Goal: Check status: Check status

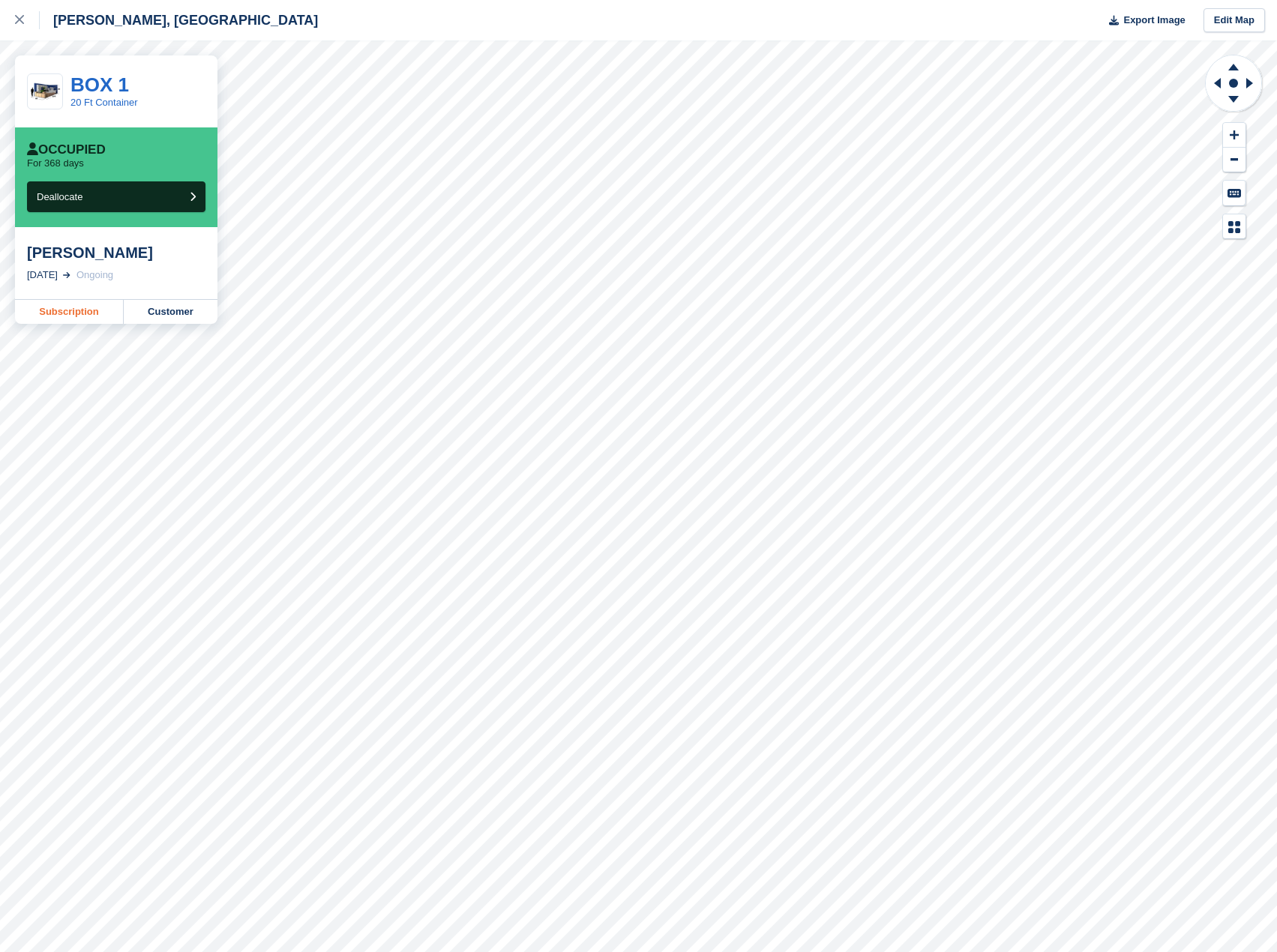
click at [97, 310] on link "Subscription" at bounding box center [69, 312] width 108 height 24
click at [88, 310] on link "Subscription" at bounding box center [69, 312] width 108 height 24
click at [32, 303] on link "Subscription" at bounding box center [69, 312] width 108 height 24
click at [62, 303] on link "Subscription" at bounding box center [69, 312] width 108 height 24
click at [73, 322] on link "Subscription" at bounding box center [69, 312] width 108 height 24
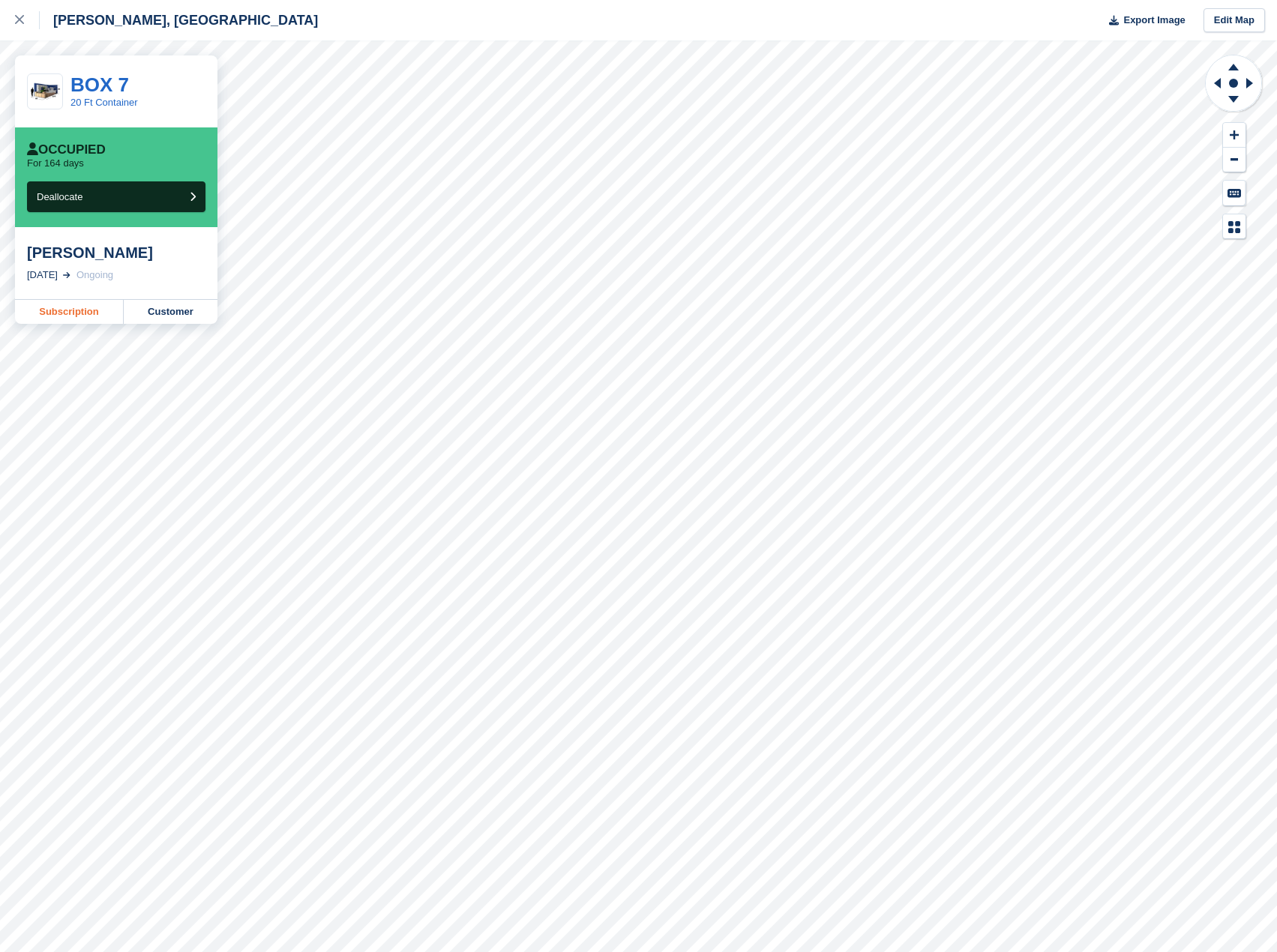
click at [90, 313] on link "Subscription" at bounding box center [69, 312] width 108 height 24
